Goal: Find specific page/section: Find specific page/section

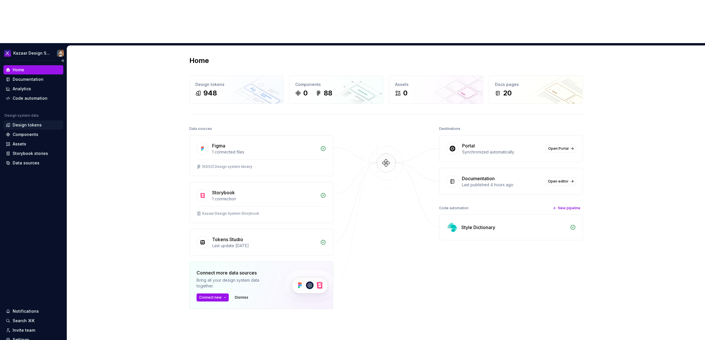
click at [20, 122] on div "Design tokens" at bounding box center [27, 125] width 29 height 6
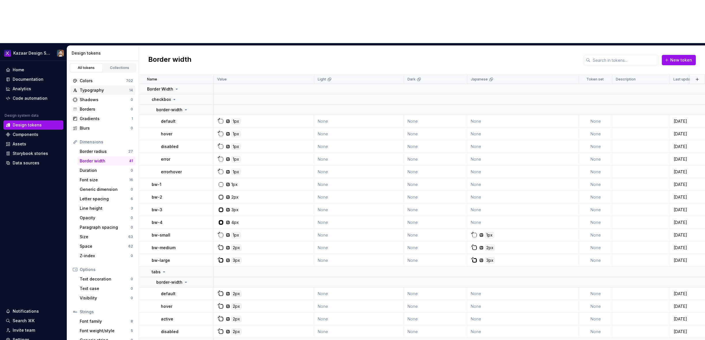
click at [87, 87] on div "Typography" at bounding box center [104, 90] width 49 height 6
